Goal: Find specific page/section: Find specific page/section

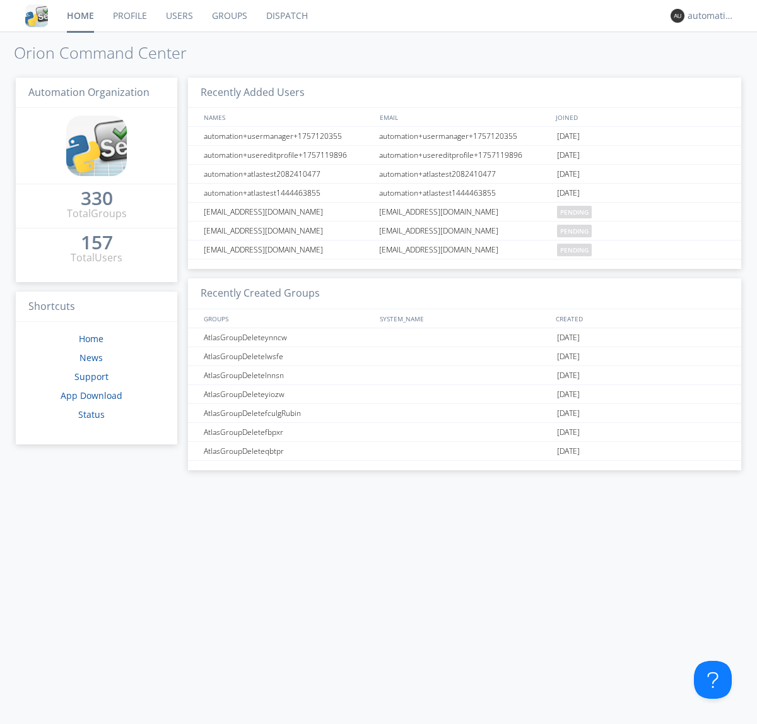
click at [286, 16] on link "Dispatch" at bounding box center [287, 16] width 61 height 32
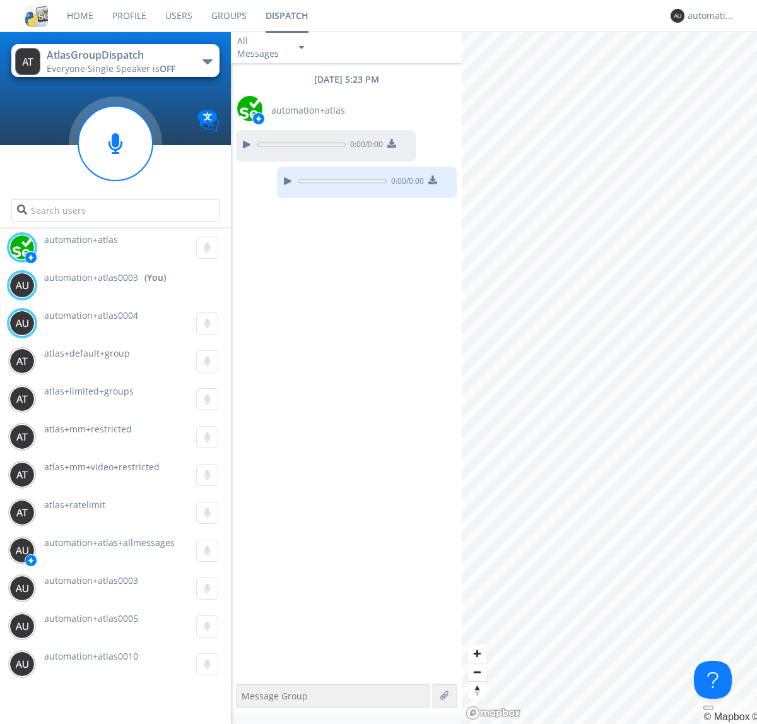
click at [207, 61] on div "button" at bounding box center [208, 61] width 10 height 5
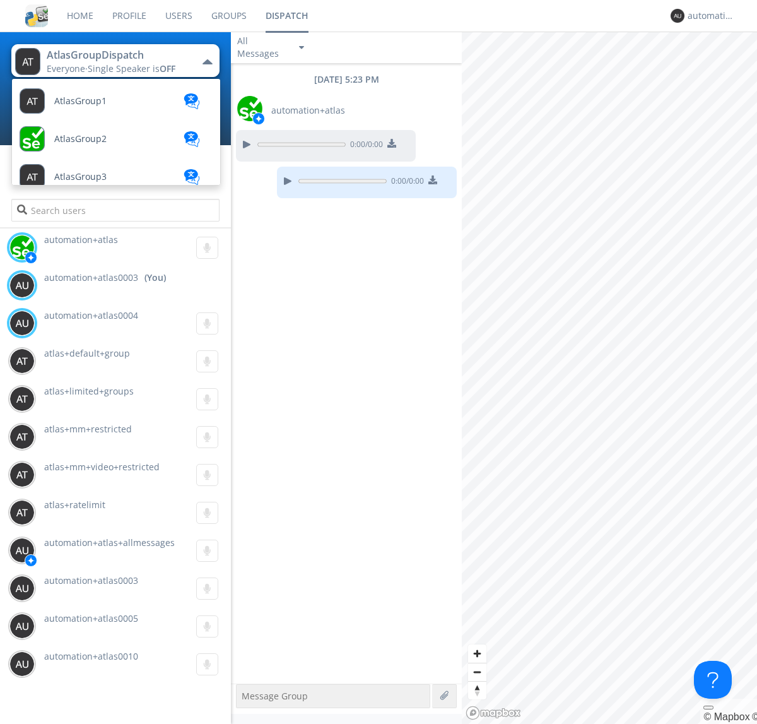
click at [98, 627] on span "AtlasGroupDispatch2" at bounding box center [99, 631] width 90 height 9
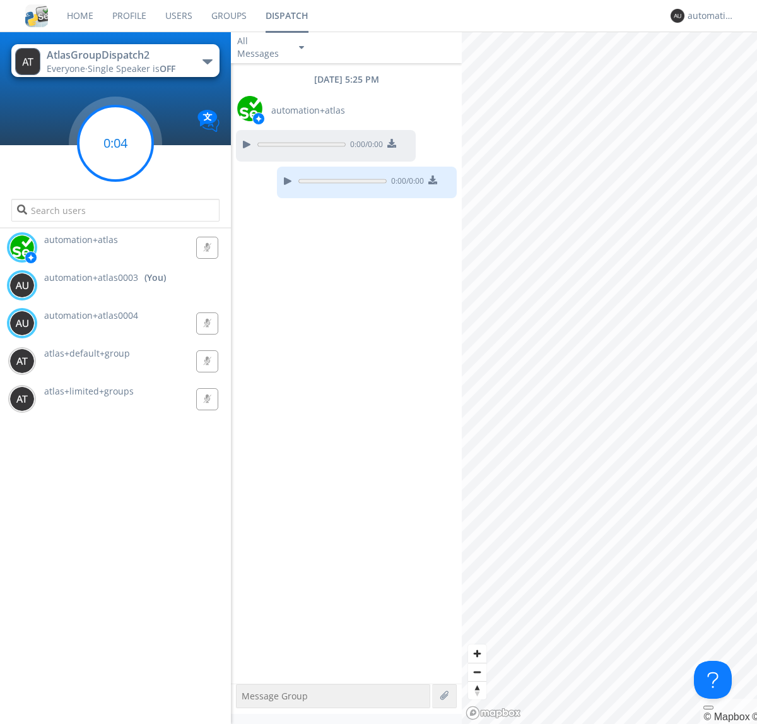
click at [116, 143] on g at bounding box center [115, 143] width 74 height 74
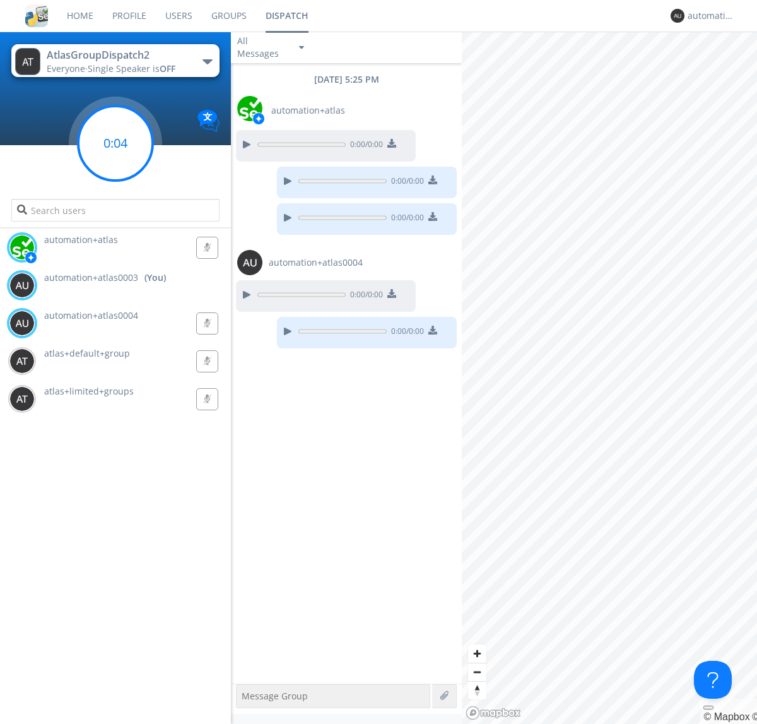
click at [116, 143] on g at bounding box center [115, 143] width 74 height 74
click at [708, 16] on div "automation+atlas0003" at bounding box center [711, 15] width 47 height 13
